Goal: Find specific page/section: Find specific page/section

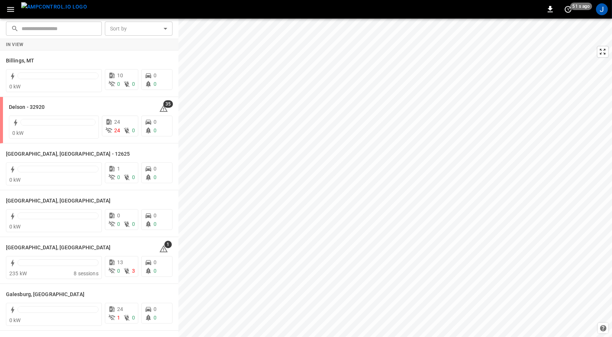
click at [7, 10] on icon "button" at bounding box center [10, 9] width 9 height 9
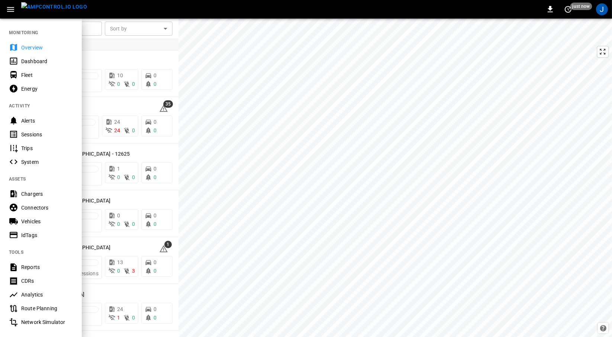
scroll to position [77, 0]
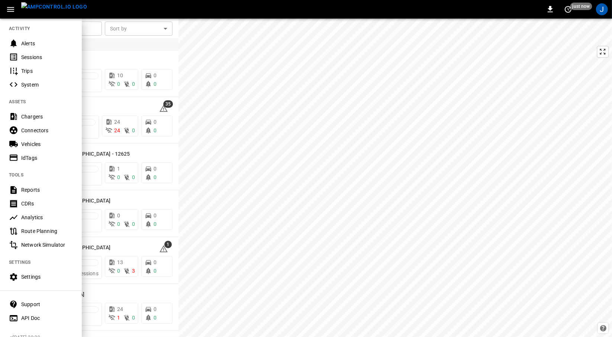
click at [41, 192] on div "Reports" at bounding box center [47, 189] width 52 height 7
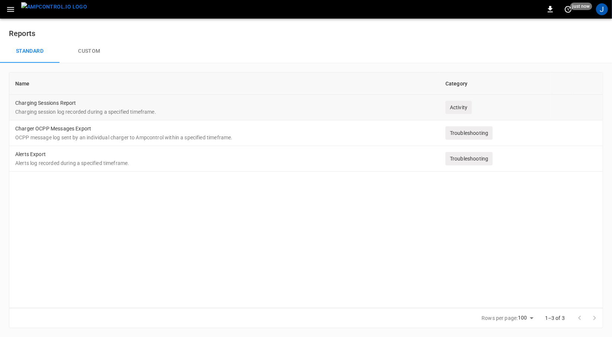
click at [304, 110] on p "Charging session log recorded during a specified timeframe." at bounding box center [224, 111] width 418 height 7
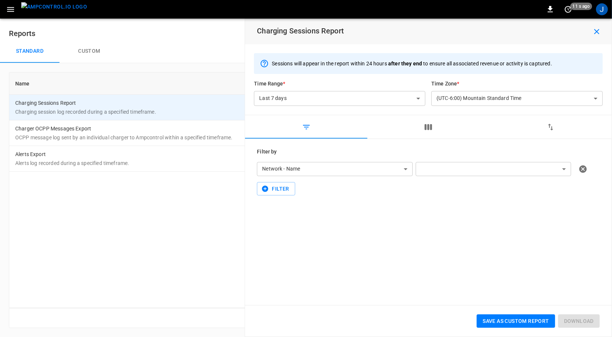
click at [12, 7] on icon "button" at bounding box center [10, 9] width 9 height 9
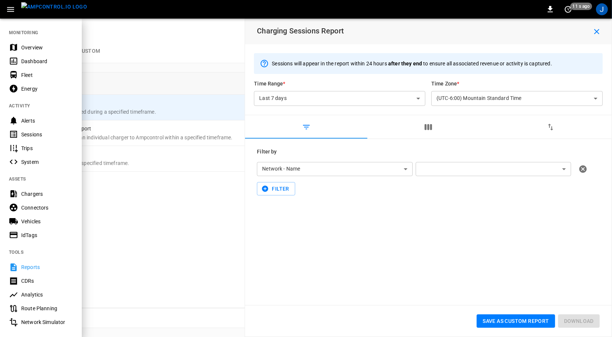
click at [42, 278] on div "CDRs" at bounding box center [47, 280] width 52 height 7
